Goal: Transaction & Acquisition: Purchase product/service

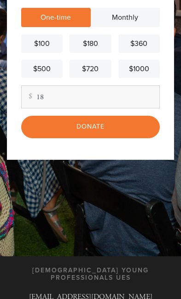
scroll to position [161, 0]
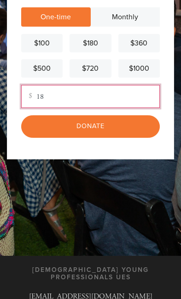
type input "18"
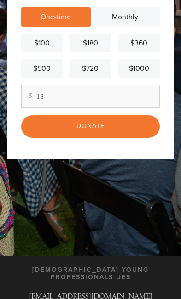
click at [141, 126] on input "Donate" at bounding box center [90, 126] width 138 height 22
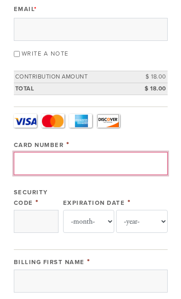
click at [126, 159] on input "Card Number" at bounding box center [91, 163] width 154 height 23
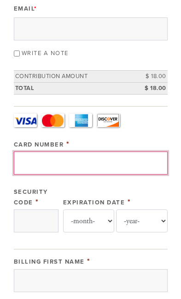
scroll to position [235, 0]
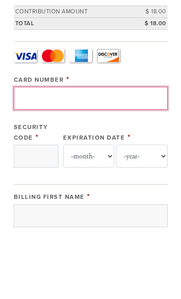
type input "[CREDIT_CARD_NUMBER]"
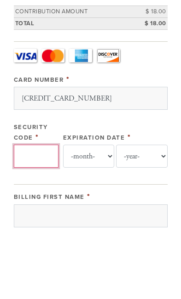
type input "9841"
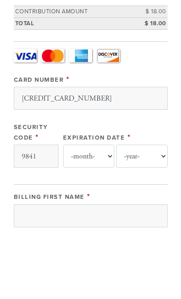
select select "5"
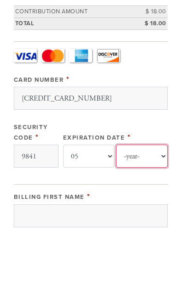
select select "2029"
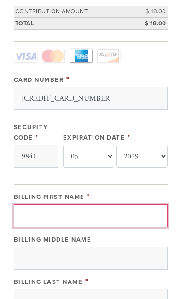
click at [133, 209] on input "Billing First Name" at bounding box center [91, 216] width 154 height 23
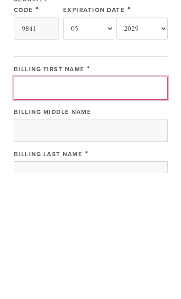
type input "[PERSON_NAME]"
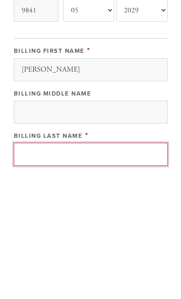
click at [135, 270] on input "Billing Last Name" at bounding box center [91, 281] width 154 height 23
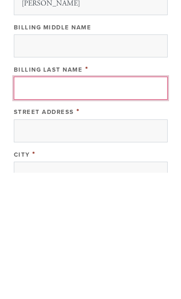
type input "[PERSON_NAME]"
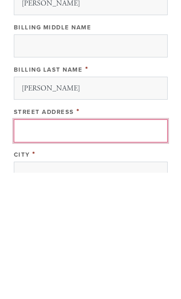
type input "[STREET_ADDRESS]"
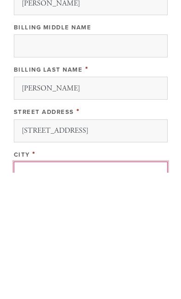
type input "Margate"
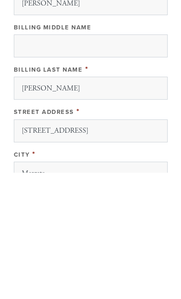
type input "08402"
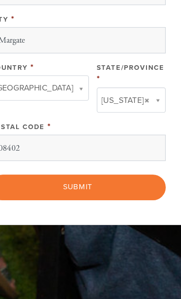
scroll to position [647, 0]
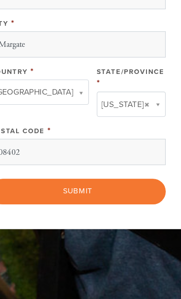
click at [98, 163] on input "Submit" at bounding box center [91, 168] width 154 height 22
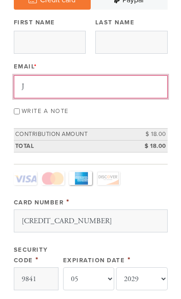
type input "[PERSON_NAME]"
type input "[EMAIL_ADDRESS][DOMAIN_NAME]"
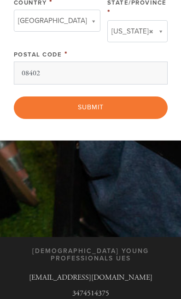
scroll to position [708, 0]
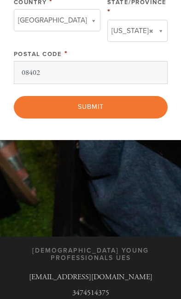
click at [142, 110] on input "Submit" at bounding box center [91, 107] width 154 height 22
